Goal: Information Seeking & Learning: Check status

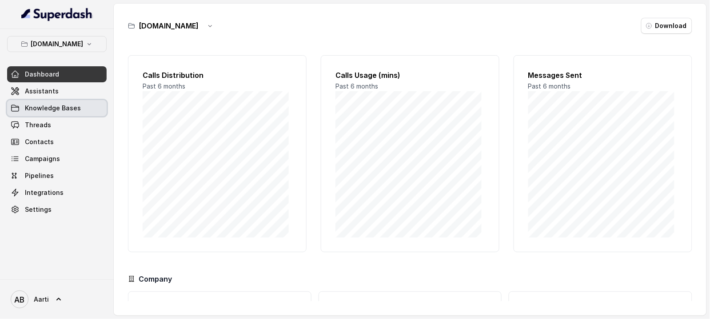
click at [51, 108] on span "Knowledge Bases" at bounding box center [53, 108] width 56 height 9
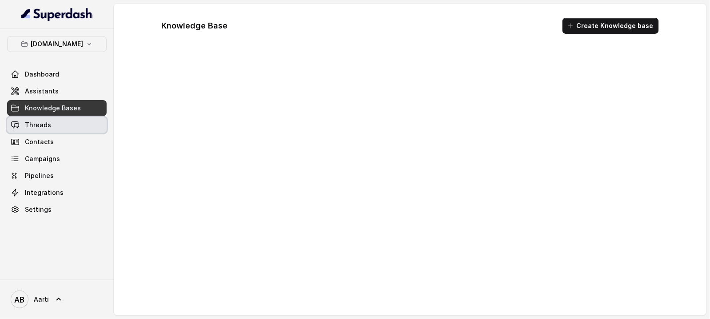
click at [39, 125] on span "Threads" at bounding box center [38, 124] width 26 height 9
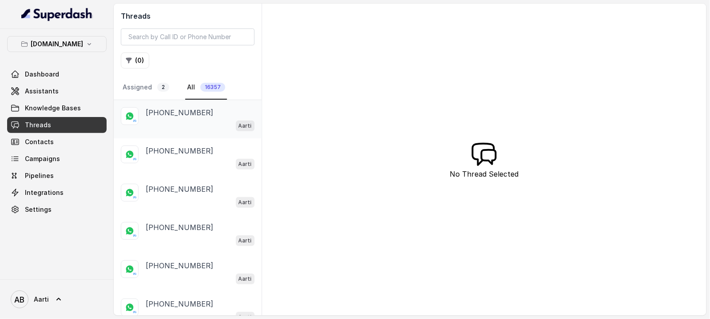
click at [164, 119] on div "[PHONE_NUMBER] Aarti" at bounding box center [200, 119] width 109 height 24
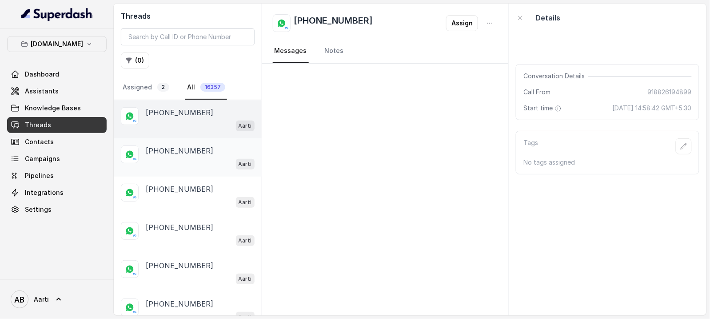
click at [166, 156] on p "[PHONE_NUMBER]" at bounding box center [180, 150] width 68 height 11
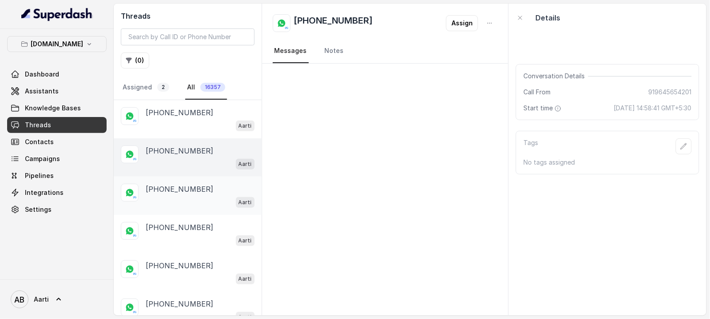
click at [169, 196] on div "Aarti" at bounding box center [200, 202] width 109 height 12
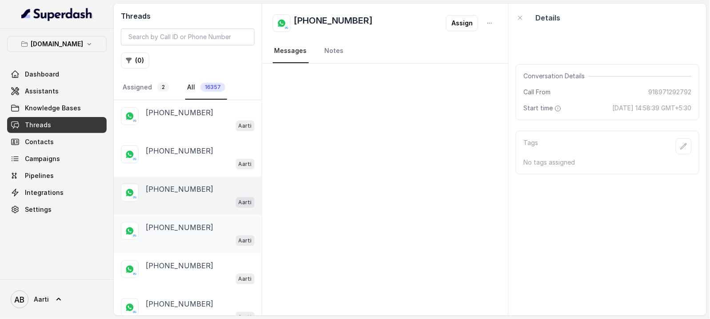
click at [171, 231] on p "[PHONE_NUMBER]" at bounding box center [180, 227] width 68 height 11
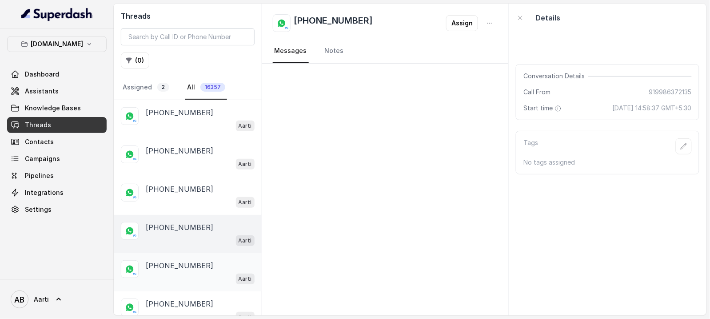
click at [155, 261] on p "[PHONE_NUMBER]" at bounding box center [180, 265] width 68 height 11
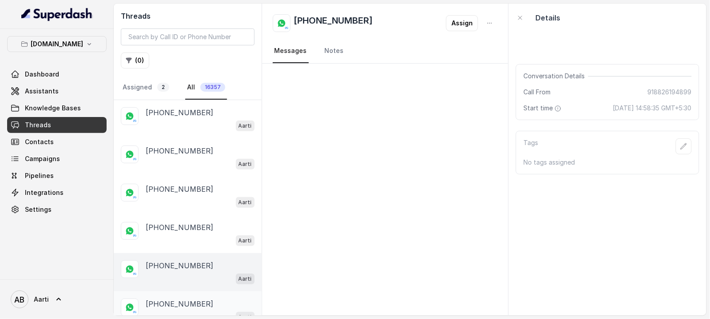
click at [163, 298] on p "[PHONE_NUMBER]" at bounding box center [180, 303] width 68 height 11
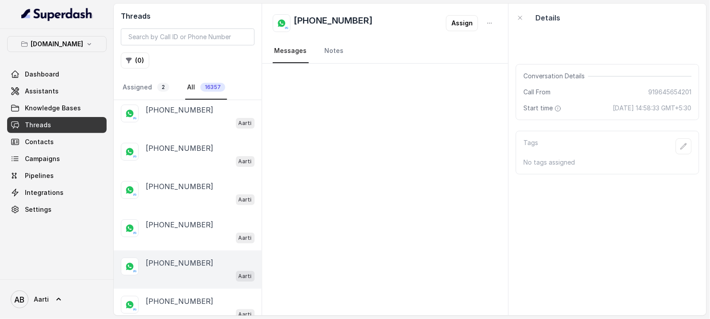
scroll to position [56, 0]
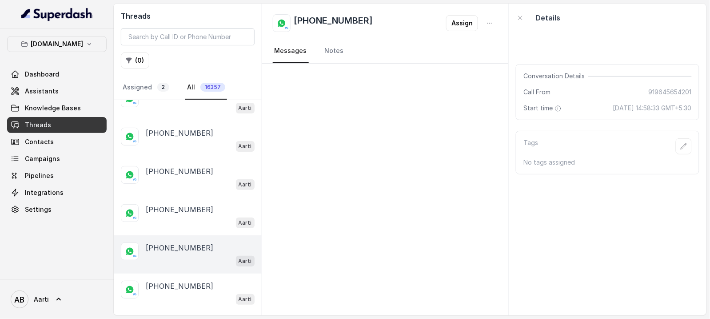
click at [168, 262] on div "Aarti" at bounding box center [200, 261] width 109 height 12
click at [166, 288] on p "[PHONE_NUMBER]" at bounding box center [180, 286] width 68 height 11
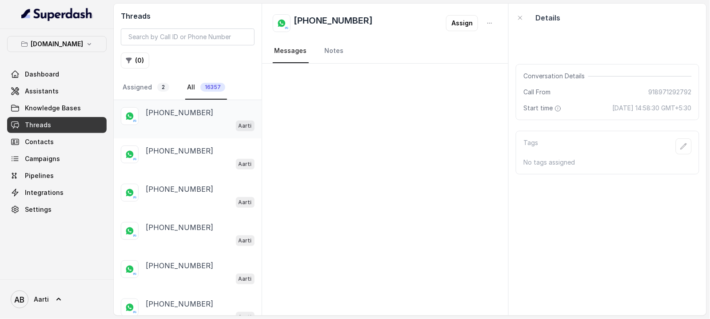
click at [160, 110] on p "[PHONE_NUMBER]" at bounding box center [180, 112] width 68 height 11
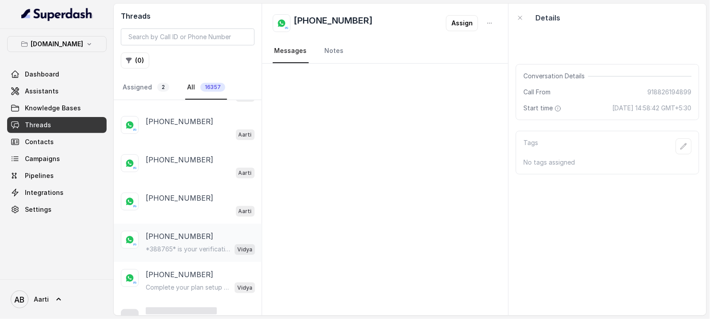
scroll to position [190, 0]
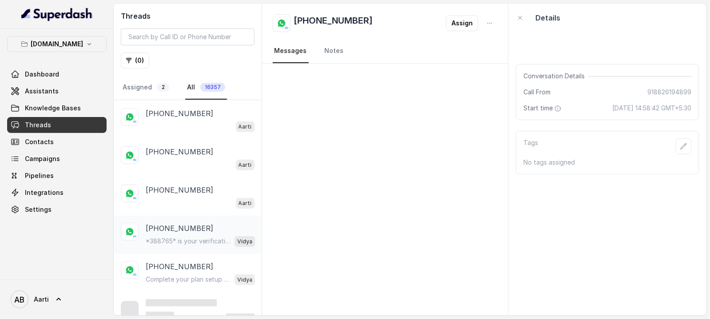
click at [171, 232] on p "[PHONE_NUMBER]" at bounding box center [180, 228] width 68 height 11
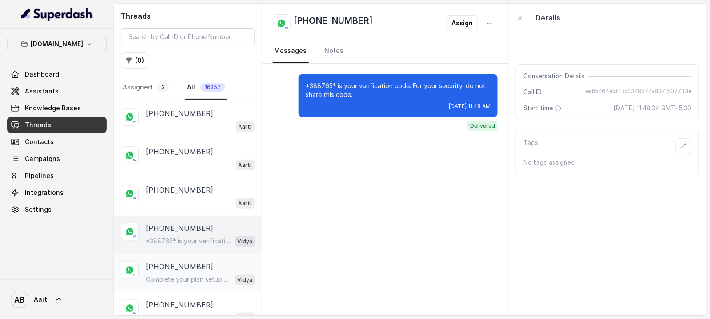
click at [179, 270] on p "[PHONE_NUMBER]" at bounding box center [180, 266] width 68 height 11
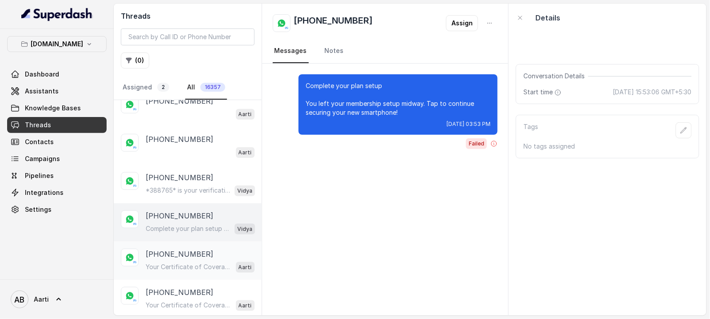
scroll to position [264, 0]
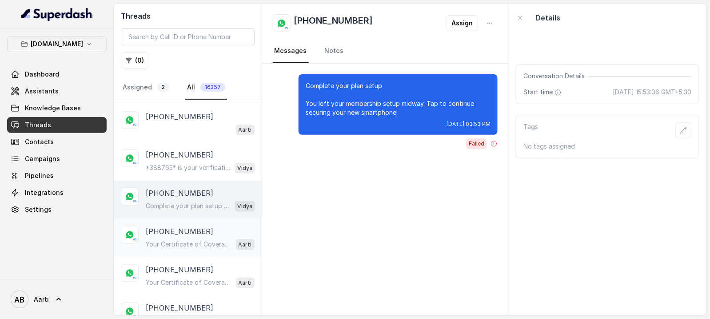
click at [172, 240] on p "Your Certificate of Coverage is Ready Hi Shivam_, Your Certificate of Coverage …" at bounding box center [188, 244] width 85 height 9
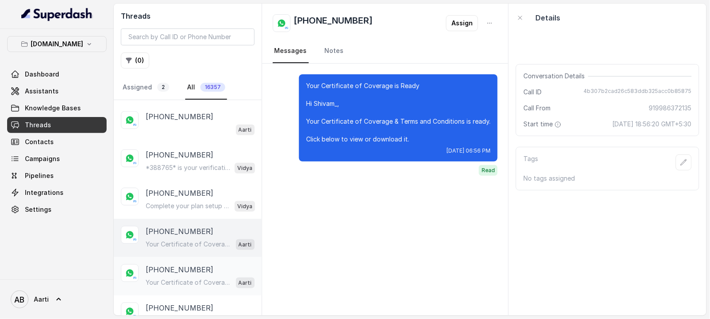
click at [172, 278] on p "Your Certificate of Coverage is Ready Hi Shivam_, Your Certificate of Coverage …" at bounding box center [188, 282] width 85 height 9
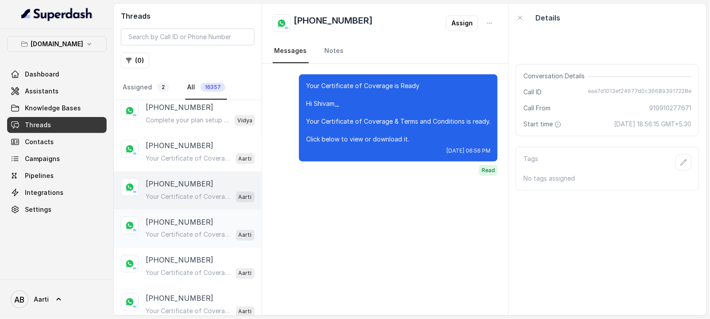
scroll to position [350, 0]
click at [173, 218] on p "[PHONE_NUMBER]" at bounding box center [180, 221] width 68 height 11
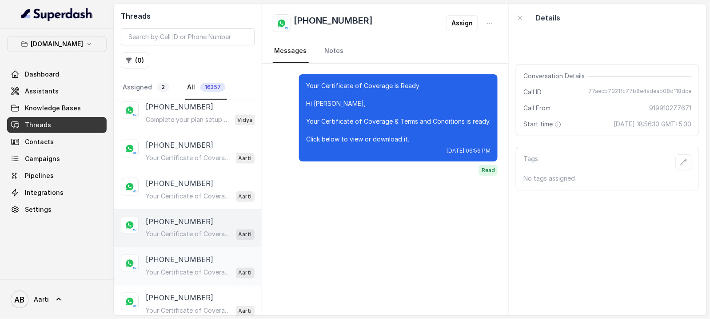
click at [170, 268] on p "Your Certificate of Coverage is Ready Hi Guna, Your Certificate of Coverage & T…" at bounding box center [188, 272] width 85 height 9
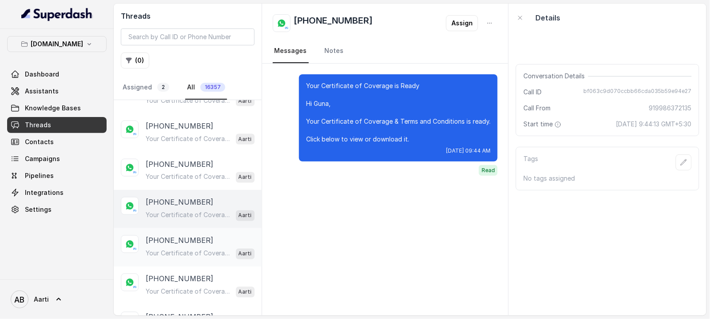
scroll to position [410, 0]
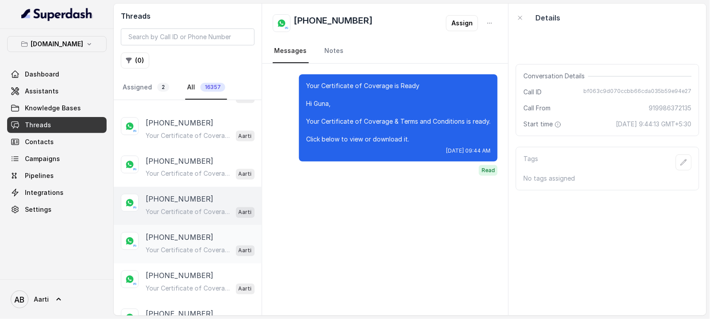
click at [171, 235] on p "[PHONE_NUMBER]" at bounding box center [180, 237] width 68 height 11
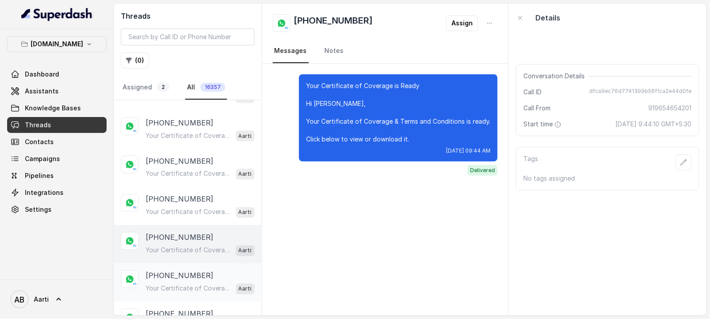
click at [165, 288] on p "Your Certificate of Coverage is Ready Hi [PERSON_NAME], Your Certificate of Cov…" at bounding box center [188, 288] width 85 height 9
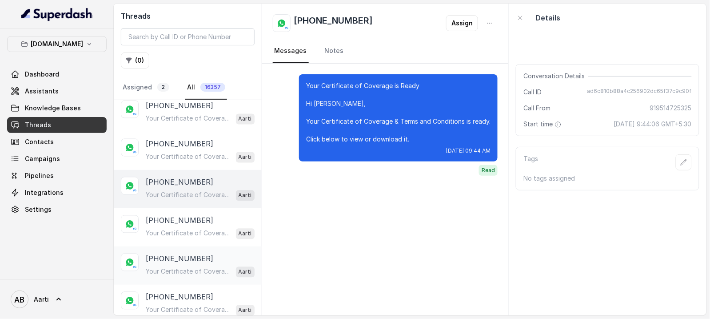
scroll to position [506, 0]
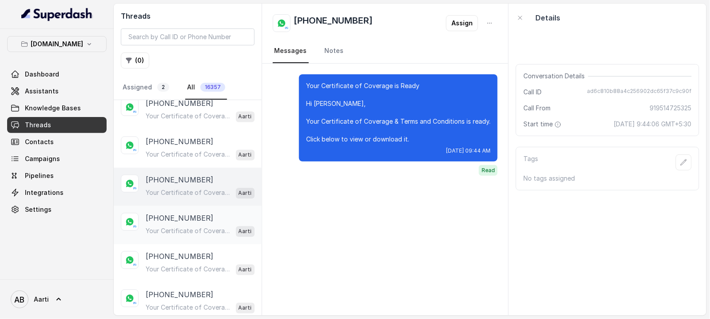
click at [176, 227] on p "Your Certificate of Coverage is Ready Hi Guna, Your Certificate of Coverage & T…" at bounding box center [188, 231] width 85 height 9
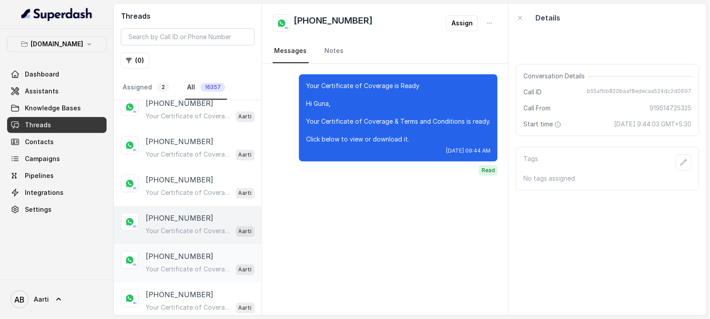
click at [173, 265] on p "Your Certificate of Coverage is Ready Hi [PERSON_NAME], Your Certificate of Cov…" at bounding box center [188, 269] width 85 height 9
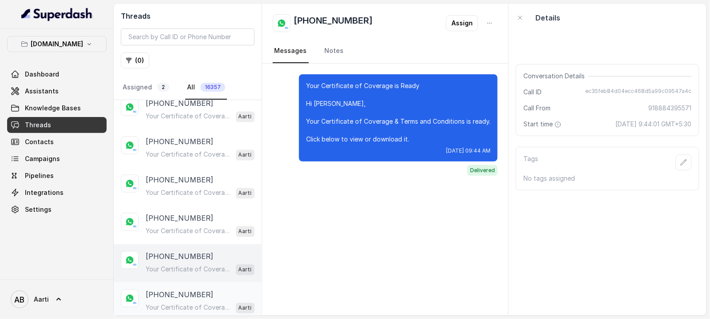
drag, startPoint x: 168, startPoint y: 299, endPoint x: 169, endPoint y: 288, distance: 11.2
click at [168, 302] on div "Your Certificate of Coverage is Ready Hi [PERSON_NAME], Your Certificate of Cov…" at bounding box center [200, 308] width 109 height 12
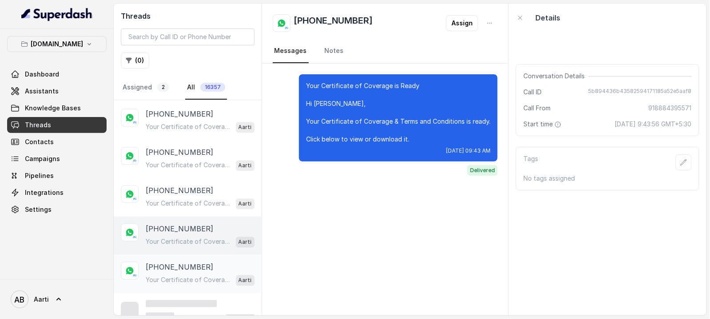
click at [173, 262] on p "[PHONE_NUMBER]" at bounding box center [180, 267] width 68 height 11
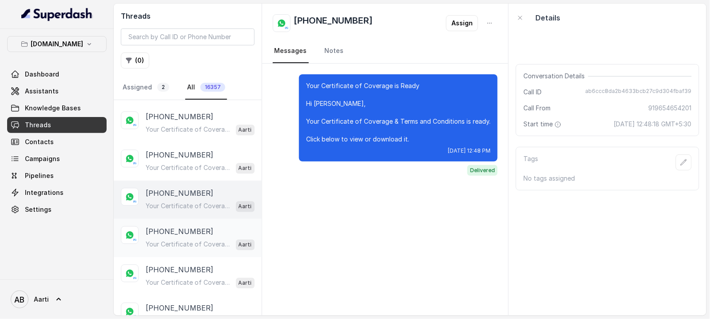
scroll to position [653, 0]
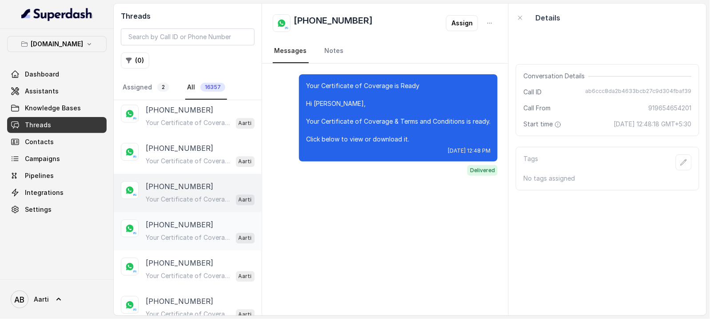
click at [171, 233] on p "Your Certificate of Coverage is Ready Hi [PERSON_NAME], Your Certificate of Cov…" at bounding box center [188, 237] width 85 height 9
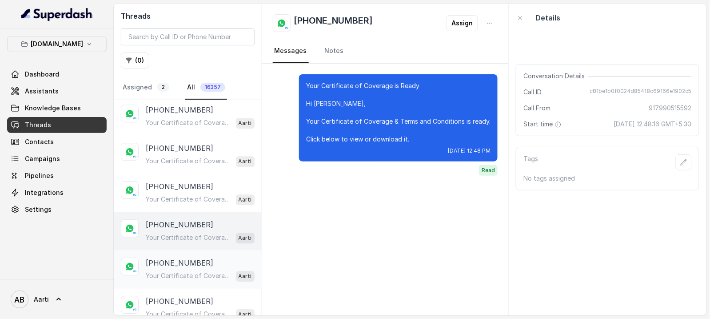
click at [178, 263] on p "[PHONE_NUMBER]" at bounding box center [180, 262] width 68 height 11
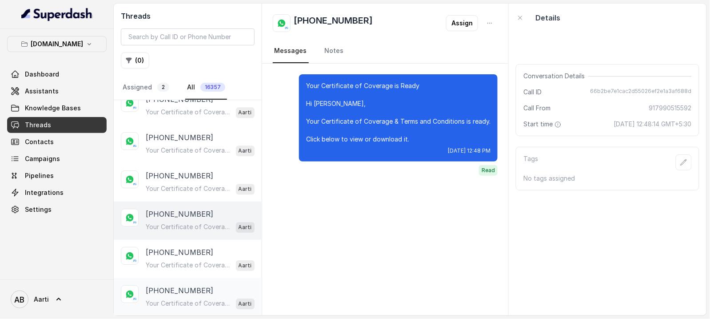
scroll to position [764, 0]
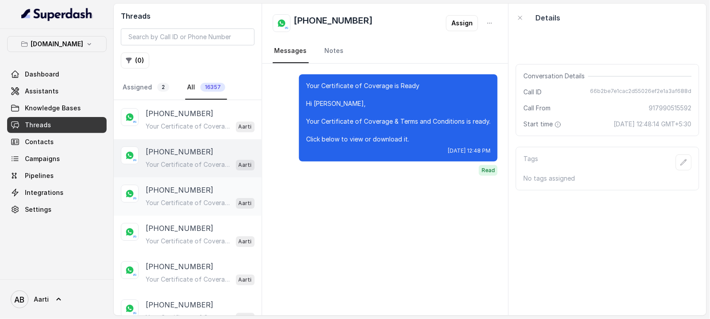
click at [171, 198] on p "Your Certificate of Coverage is Ready Hi [PERSON_NAME], Your Certificate of Cov…" at bounding box center [188, 202] width 85 height 9
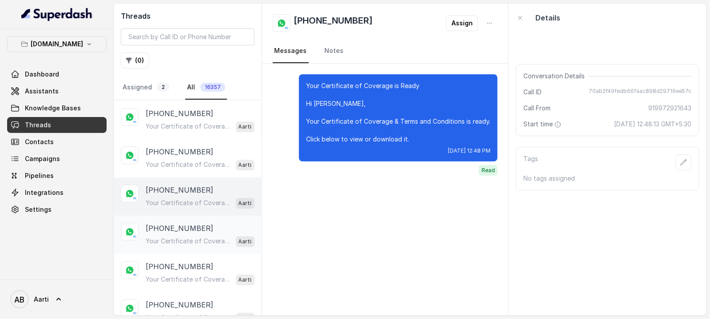
click at [169, 238] on p "Your Certificate of Coverage is Ready Hi [PERSON_NAME], Your Certificate of Cov…" at bounding box center [188, 241] width 85 height 9
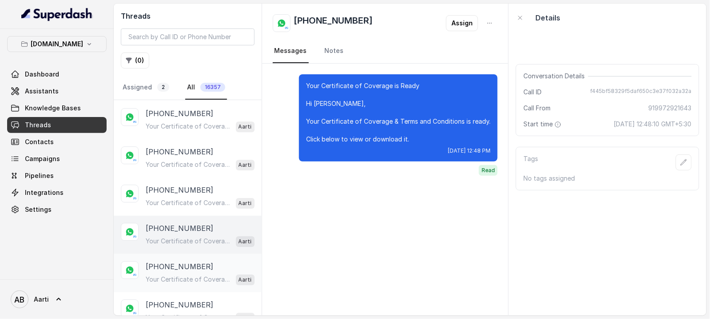
click at [174, 273] on div "Your Certificate of Coverage is Ready Hi [PERSON_NAME], Your Certificate of Cov…" at bounding box center [200, 279] width 109 height 12
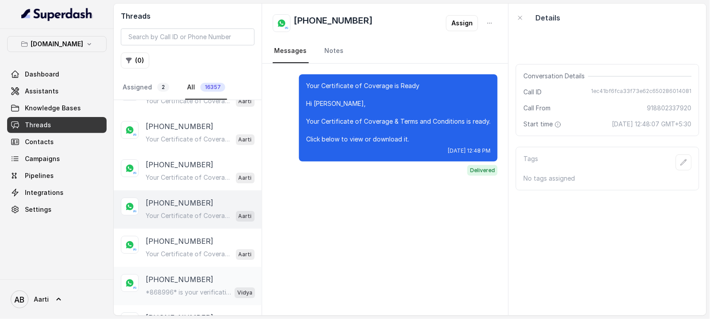
scroll to position [876, 0]
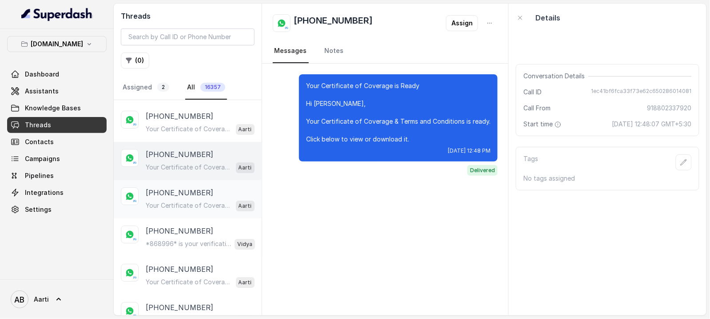
click at [164, 200] on div "Your Certificate of Coverage is Ready Hi [PERSON_NAME], Your Certificate of Cov…" at bounding box center [200, 206] width 109 height 12
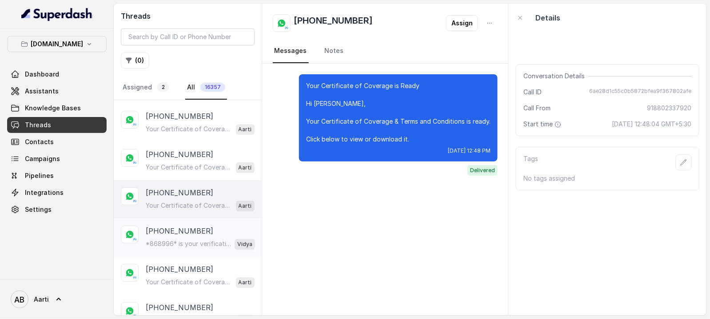
click at [181, 225] on p "[PHONE_NUMBER]" at bounding box center [180, 230] width 68 height 11
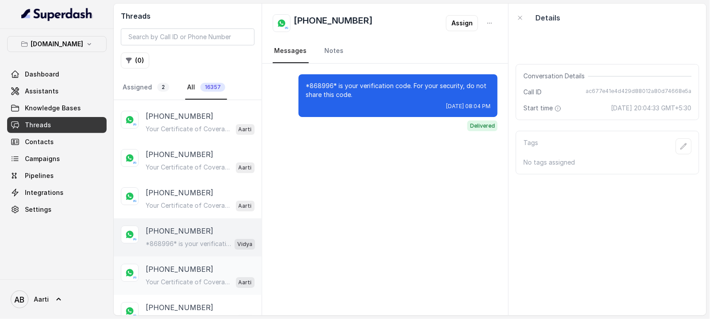
click at [176, 269] on p "[PHONE_NUMBER]" at bounding box center [180, 269] width 68 height 11
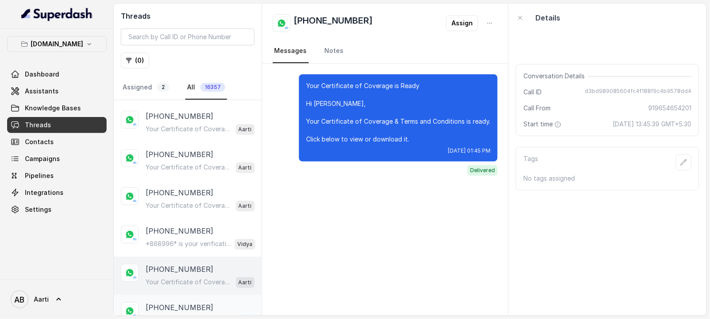
click at [170, 302] on p "[PHONE_NUMBER]" at bounding box center [180, 307] width 68 height 11
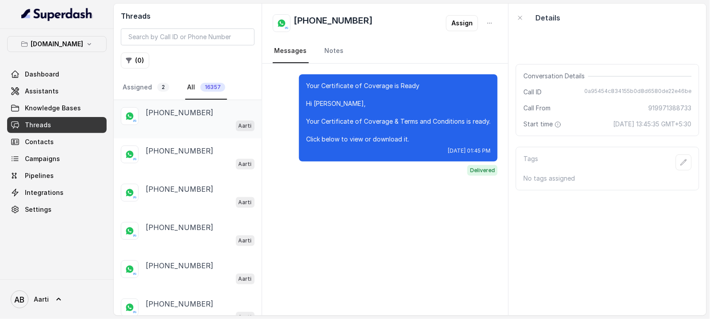
click at [178, 120] on div "Aarti" at bounding box center [200, 126] width 109 height 12
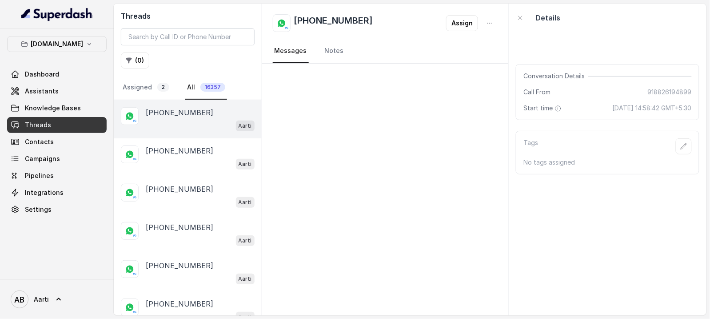
click at [176, 120] on div "Aarti" at bounding box center [200, 126] width 109 height 12
click at [172, 158] on div "Aarti" at bounding box center [200, 164] width 109 height 12
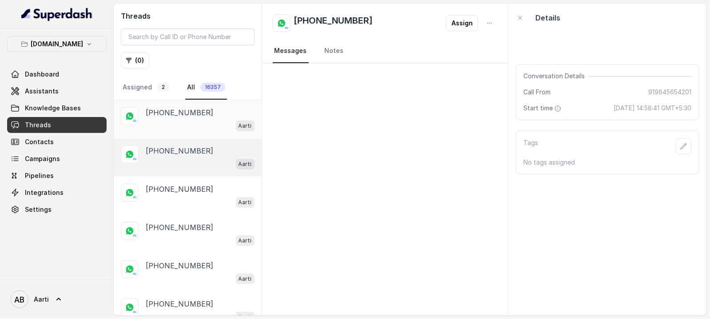
click at [179, 120] on div "Aarti" at bounding box center [200, 126] width 109 height 12
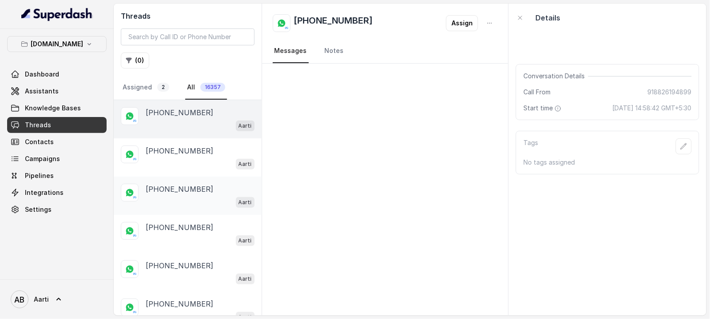
click at [172, 182] on div "[PHONE_NUMBER] Aarti" at bounding box center [188, 195] width 148 height 38
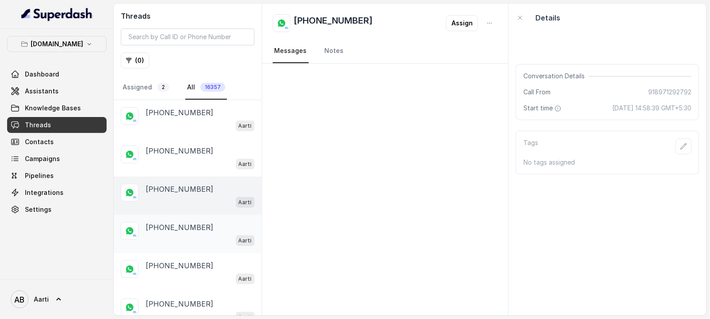
click at [172, 236] on div "Aarti" at bounding box center [200, 240] width 109 height 12
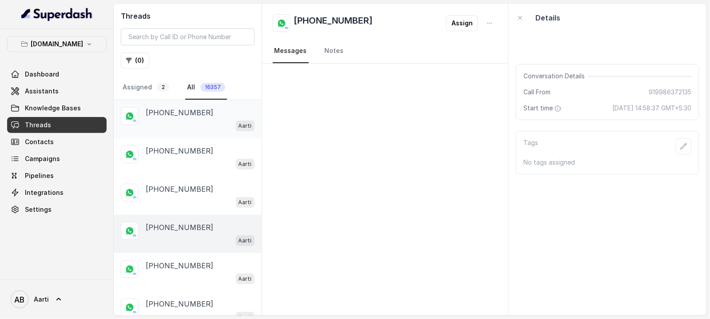
click at [171, 106] on div "[PHONE_NUMBER] Aarti" at bounding box center [188, 119] width 148 height 38
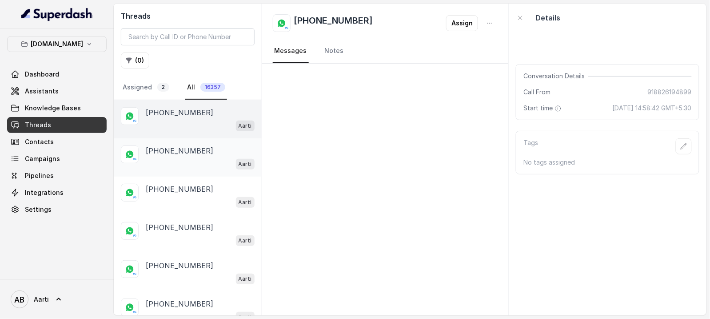
click at [173, 159] on div "Aarti" at bounding box center [200, 164] width 109 height 12
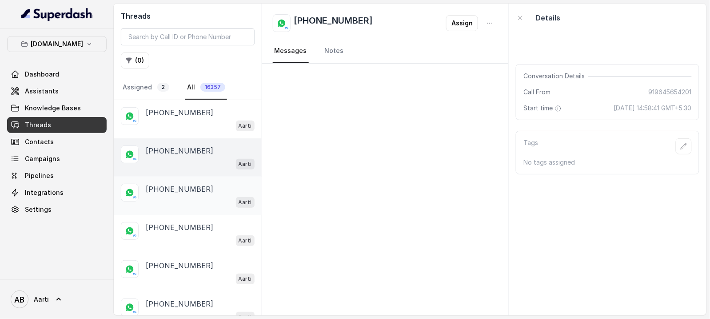
click at [174, 195] on div "[PHONE_NUMBER] Aarti" at bounding box center [200, 196] width 109 height 24
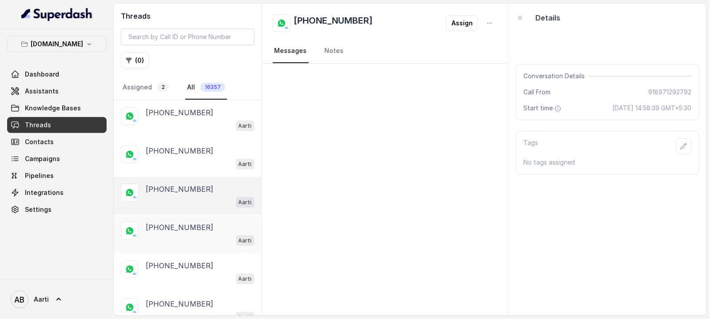
click at [172, 243] on div "Aarti" at bounding box center [200, 240] width 109 height 12
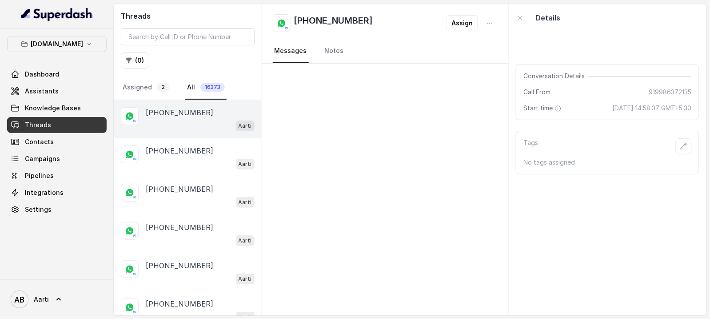
click at [158, 127] on div "Aarti" at bounding box center [200, 126] width 109 height 12
click at [168, 169] on div "Aarti" at bounding box center [200, 164] width 109 height 12
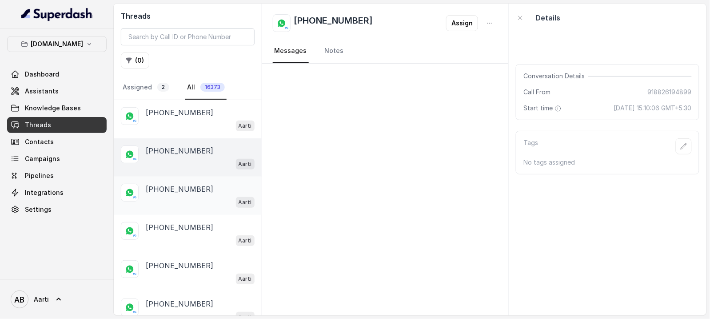
click at [171, 189] on p "[PHONE_NUMBER]" at bounding box center [180, 189] width 68 height 11
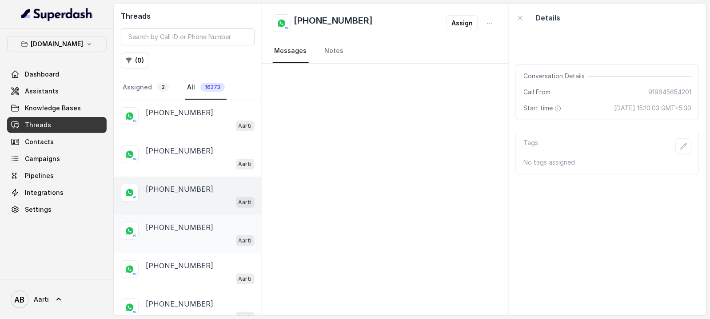
click at [170, 222] on p "[PHONE_NUMBER]" at bounding box center [180, 227] width 68 height 11
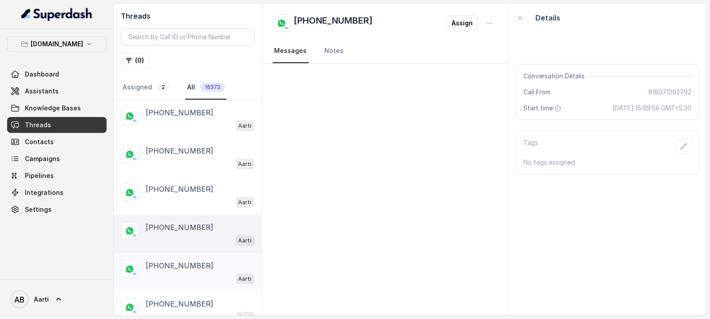
click at [173, 273] on div "Aarti" at bounding box center [200, 279] width 109 height 12
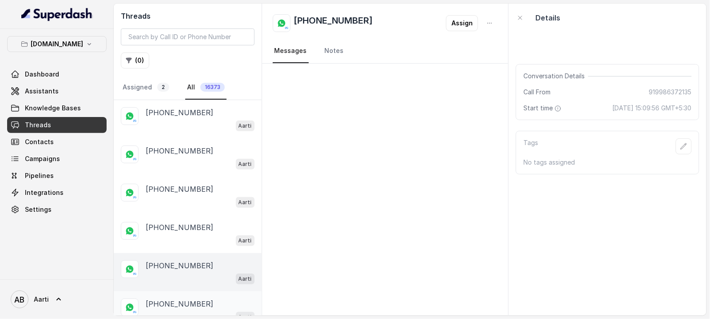
click at [176, 305] on p "[PHONE_NUMBER]" at bounding box center [180, 303] width 68 height 11
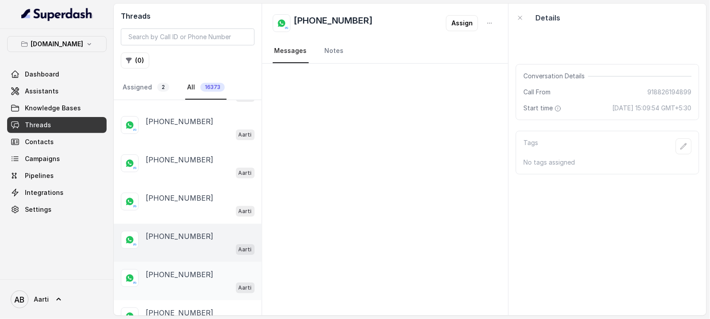
click at [162, 270] on p "[PHONE_NUMBER]" at bounding box center [180, 274] width 68 height 11
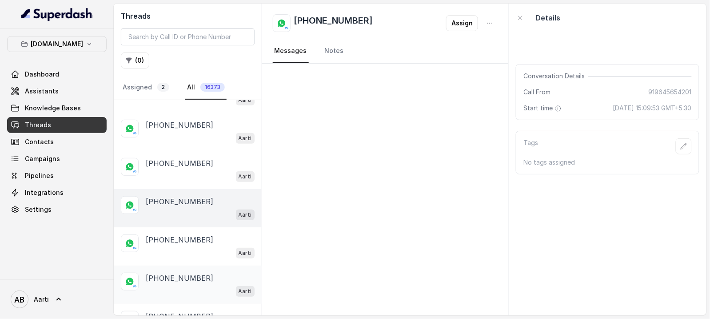
scroll to position [141, 0]
click at [174, 236] on p "[PHONE_NUMBER]" at bounding box center [180, 238] width 68 height 11
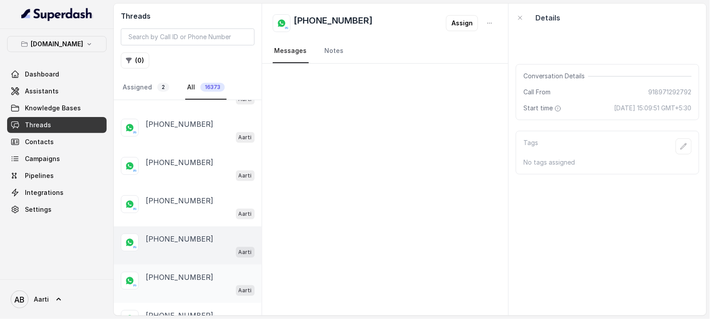
click at [174, 290] on div "Aarti" at bounding box center [200, 290] width 109 height 12
